Goal: Information Seeking & Learning: Learn about a topic

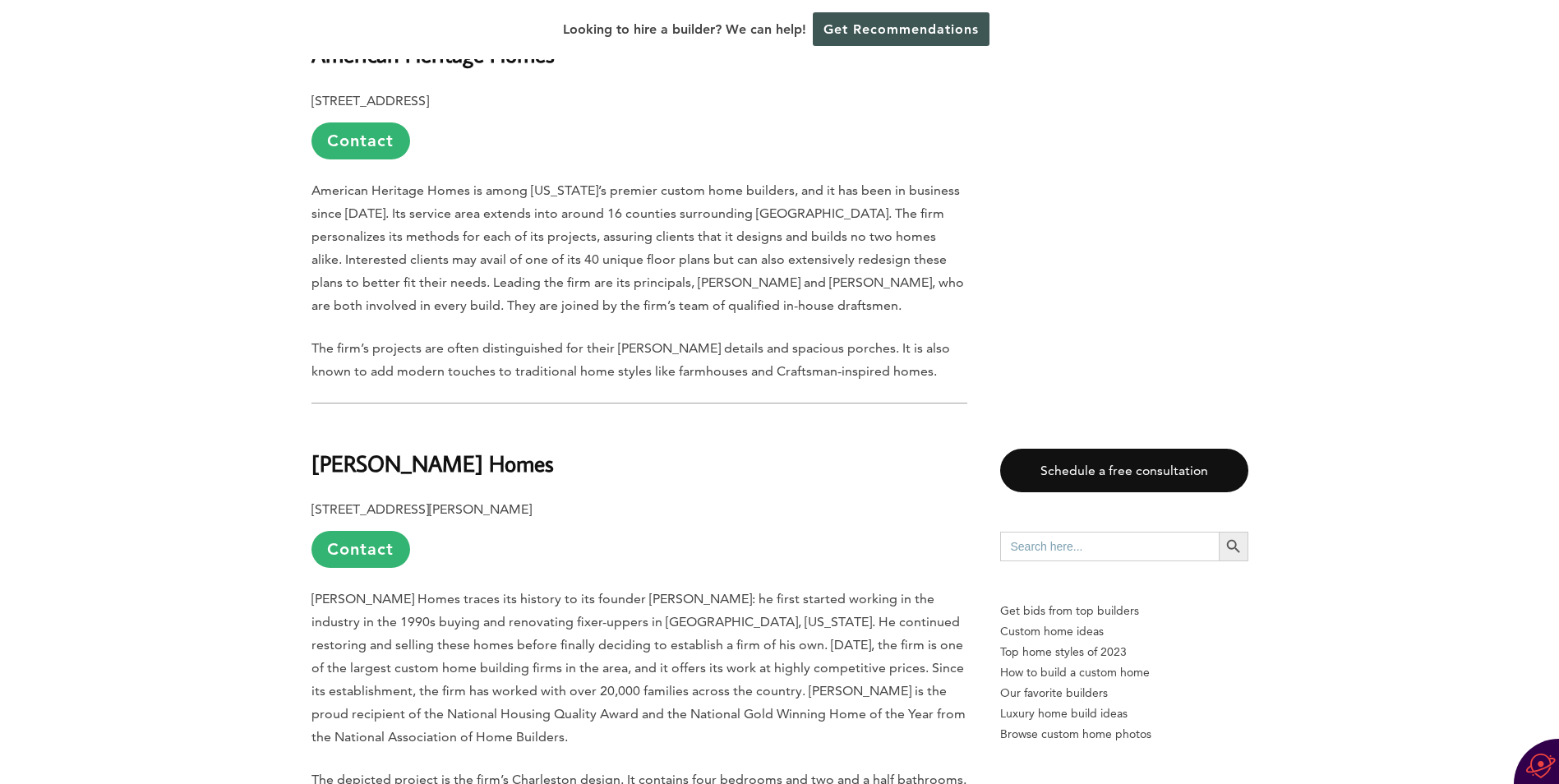
scroll to position [3576, 0]
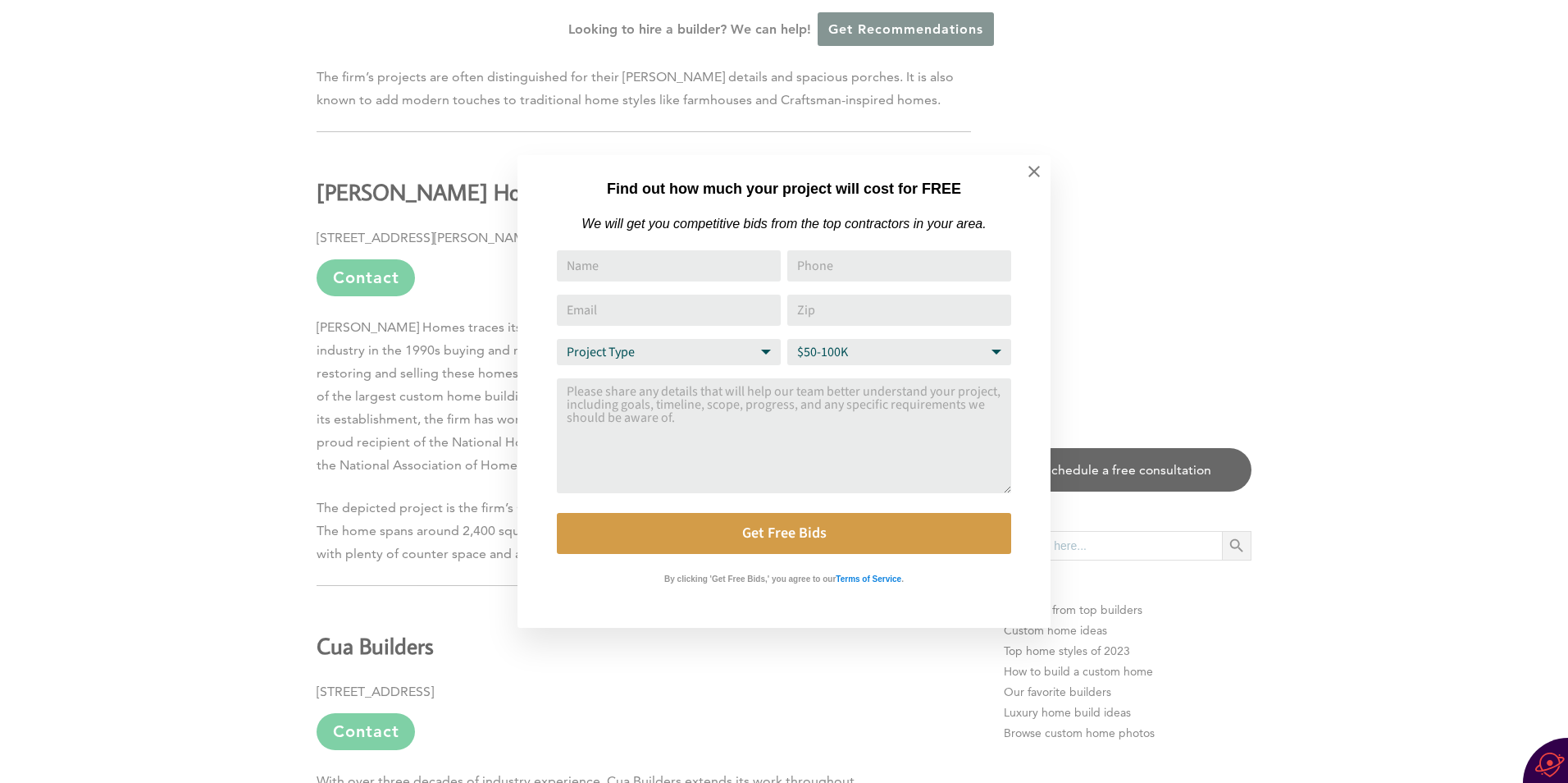
drag, startPoint x: 1562, startPoint y: 70, endPoint x: 1529, endPoint y: 369, distance: 300.8
click at [1529, 369] on html "Cookies at Home Builder Digest To provide the best experience on this website, …" at bounding box center [784, 378] width 1568 height 7898
click at [1041, 166] on icon at bounding box center [1033, 171] width 18 height 18
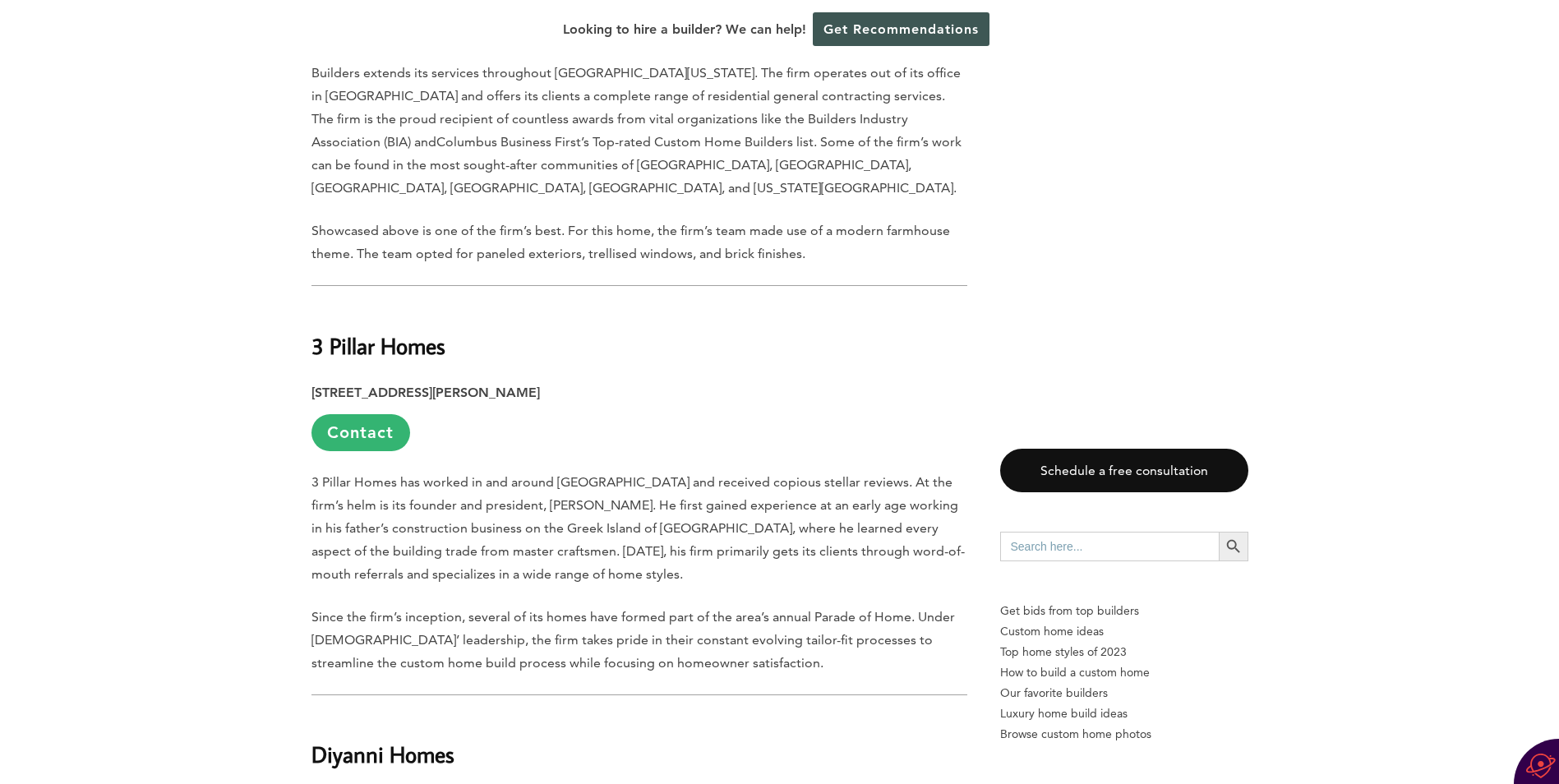
scroll to position [1167, 0]
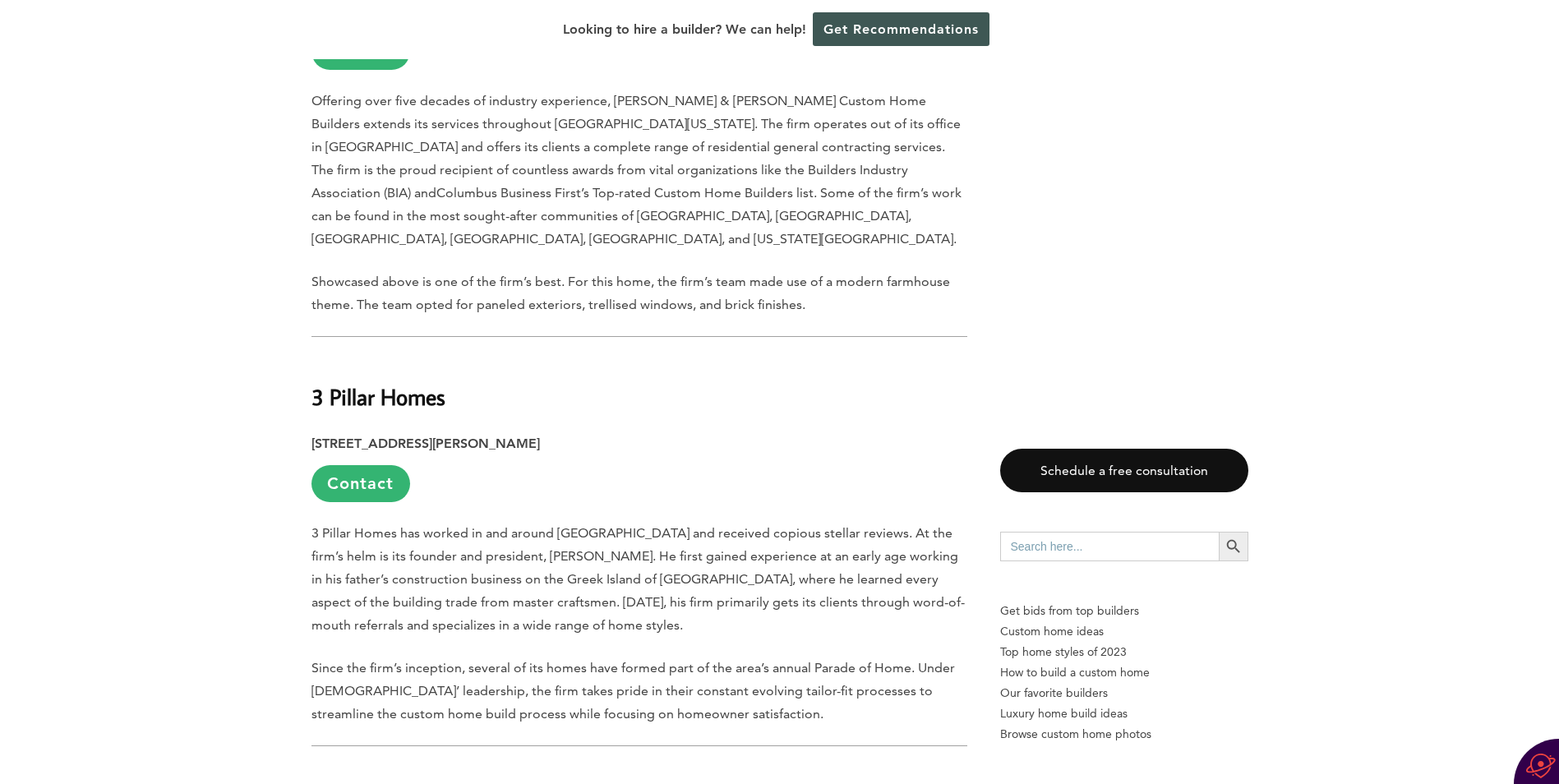
drag, startPoint x: 1547, startPoint y: 187, endPoint x: 1538, endPoint y: 288, distance: 101.4
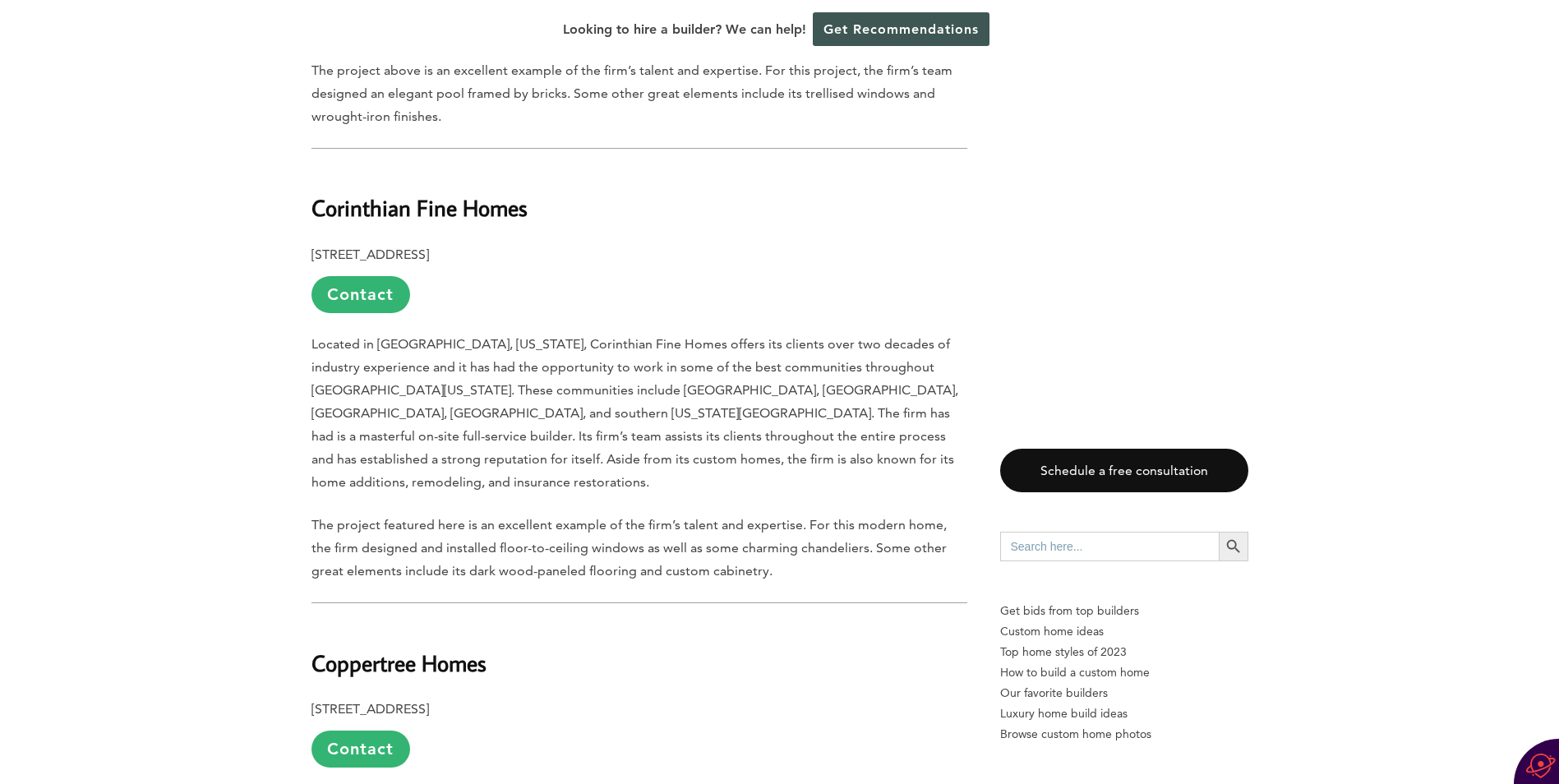
scroll to position [4597, 0]
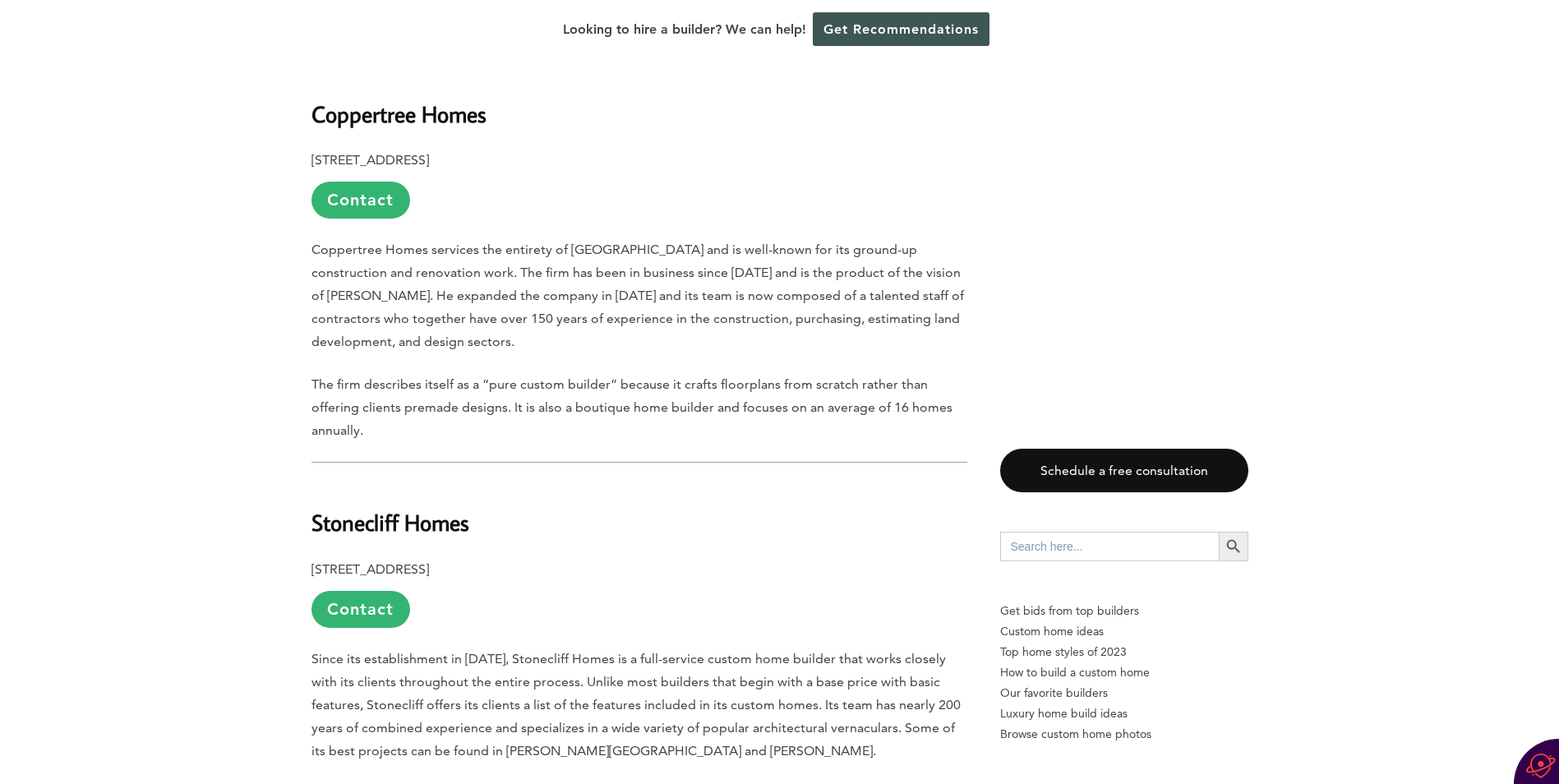
scroll to position [5450, 0]
